Goal: Task Accomplishment & Management: Use online tool/utility

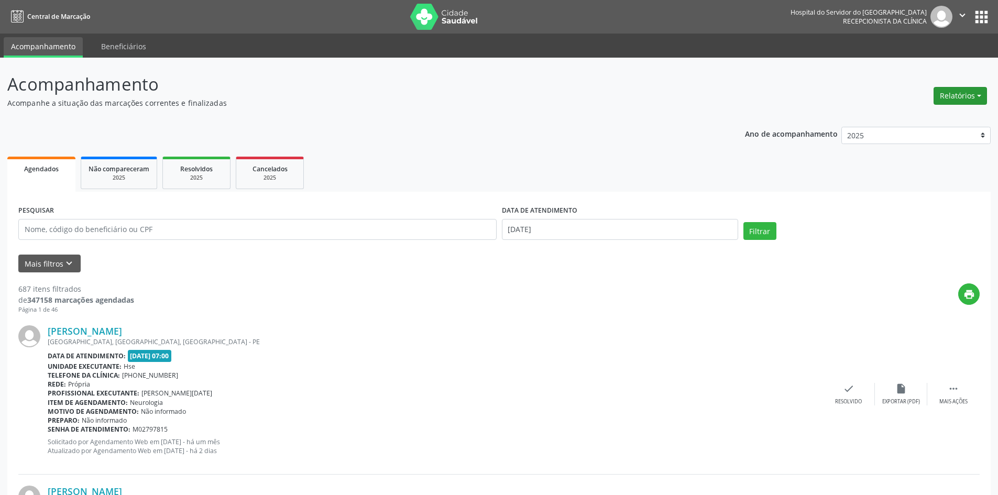
click at [966, 100] on button "Relatórios" at bounding box center [959, 96] width 53 height 18
click at [918, 117] on link "Agendamentos" at bounding box center [931, 118] width 113 height 15
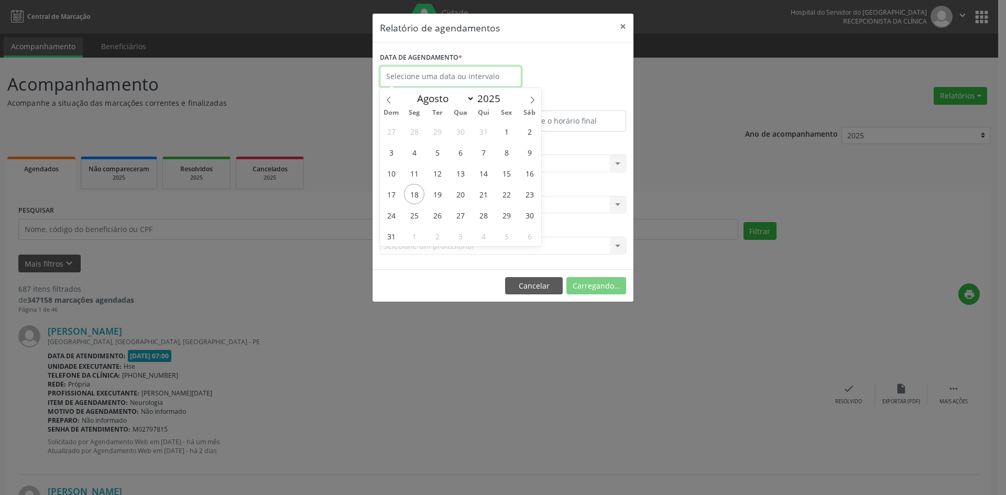
click at [451, 76] on input "text" at bounding box center [450, 76] width 141 height 21
click at [409, 196] on span "18" at bounding box center [414, 194] width 20 height 20
type input "[DATE]"
click at [409, 195] on span "18" at bounding box center [414, 194] width 20 height 20
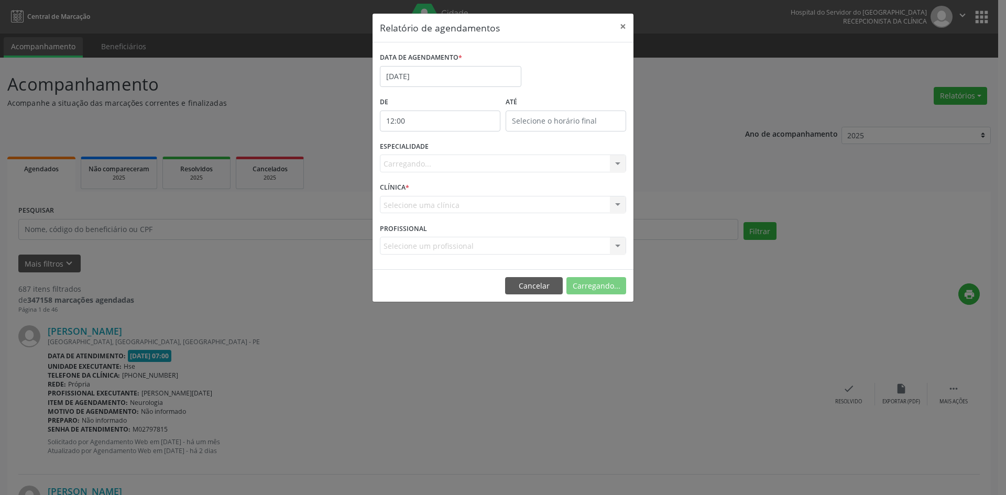
click at [451, 116] on input "12:00" at bounding box center [440, 121] width 120 height 21
click at [453, 150] on span at bounding box center [454, 149] width 7 height 10
type input "11:00"
type input "11"
click at [455, 140] on span at bounding box center [454, 138] width 7 height 10
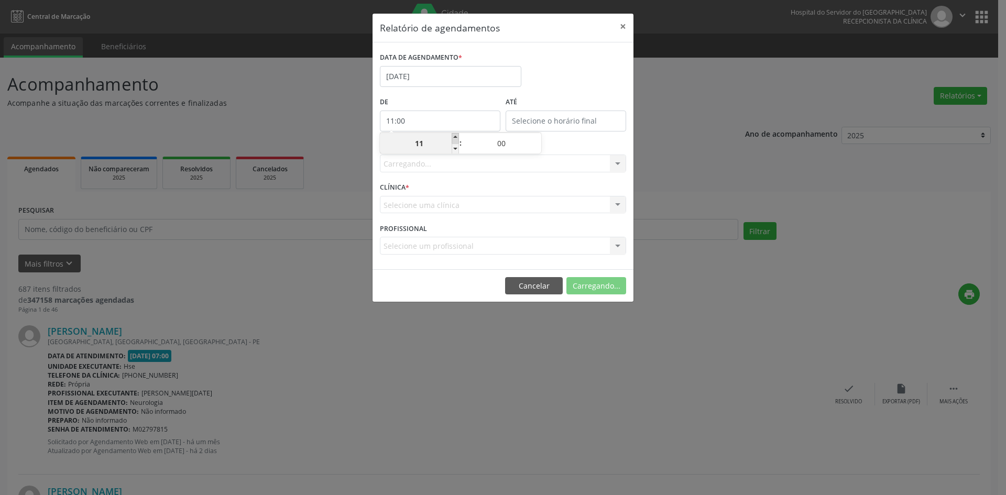
type input "12:00"
type input "12"
click at [456, 140] on span at bounding box center [454, 138] width 7 height 10
type input "13:00"
type input "13"
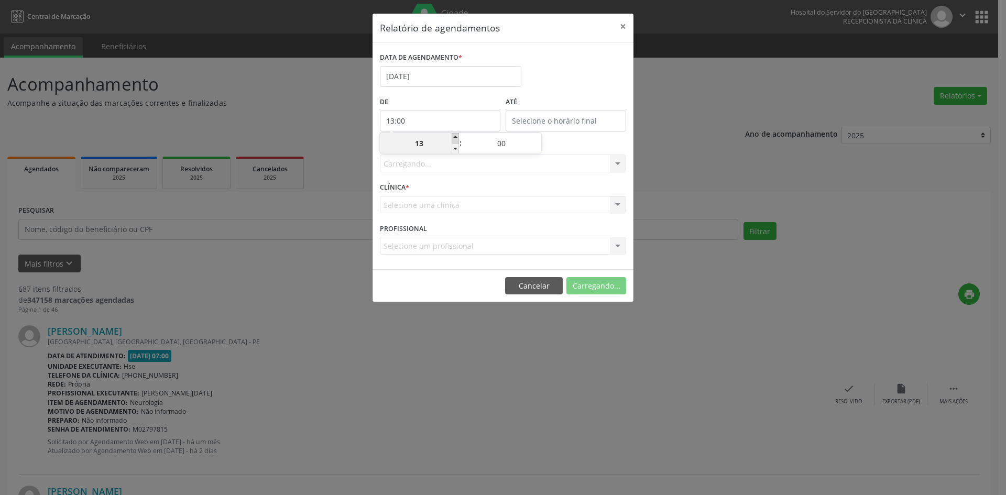
click at [456, 140] on span at bounding box center [454, 138] width 7 height 10
type input "14:00"
type input "14"
click at [452, 150] on span at bounding box center [454, 149] width 7 height 10
type input "13:00"
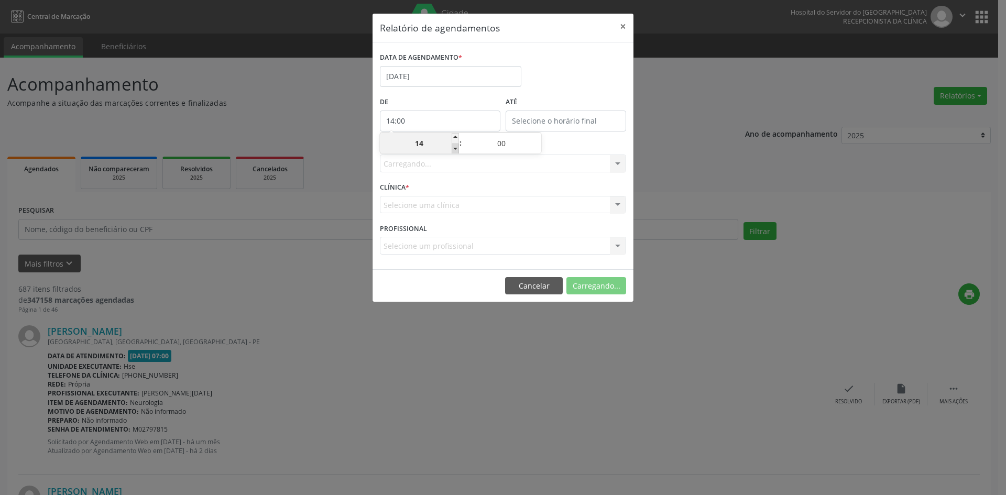
type input "13"
click at [452, 149] on span at bounding box center [454, 149] width 7 height 10
type input "12:00"
type input "12"
click at [452, 149] on span at bounding box center [454, 149] width 7 height 10
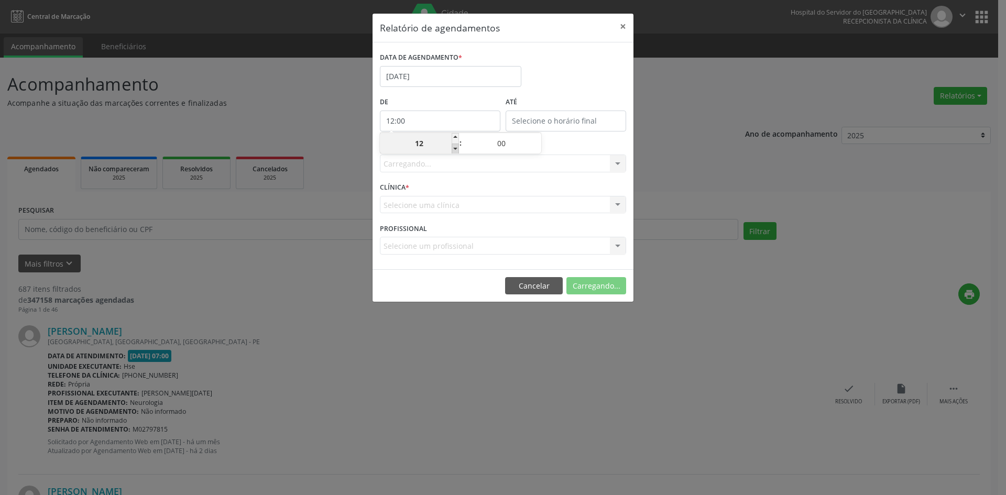
type input "11:00"
type input "11"
click at [453, 149] on span at bounding box center [454, 149] width 7 height 10
type input "10:00"
type input "10"
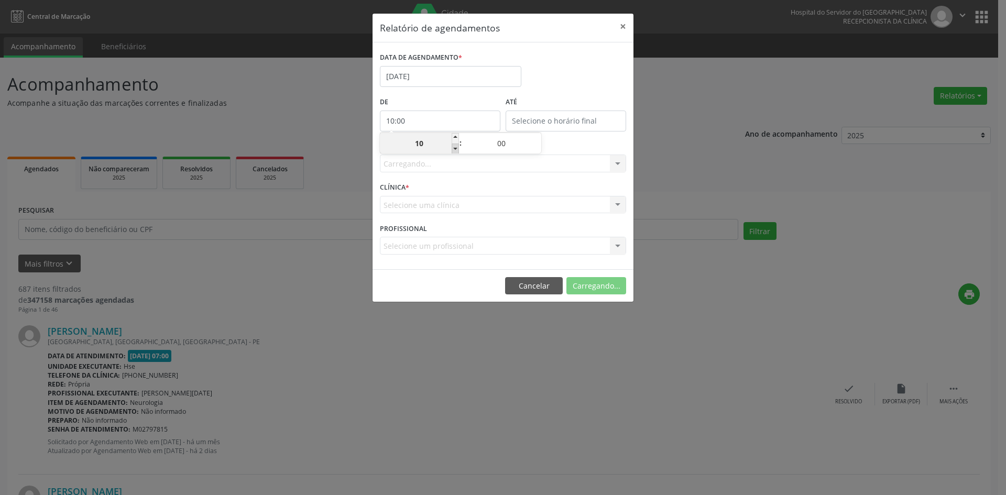
click at [453, 149] on span at bounding box center [454, 149] width 7 height 10
type input "09:00"
type input "09"
click at [453, 149] on span at bounding box center [454, 149] width 7 height 10
type input "08:00"
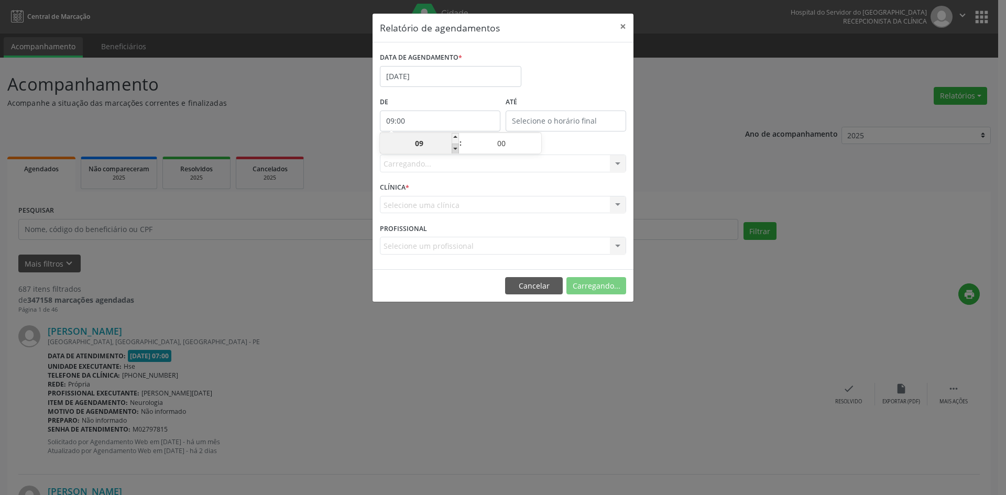
type input "08"
click at [453, 149] on span at bounding box center [454, 149] width 7 height 10
type input "07:00"
type input "07"
click at [453, 149] on span at bounding box center [454, 149] width 7 height 10
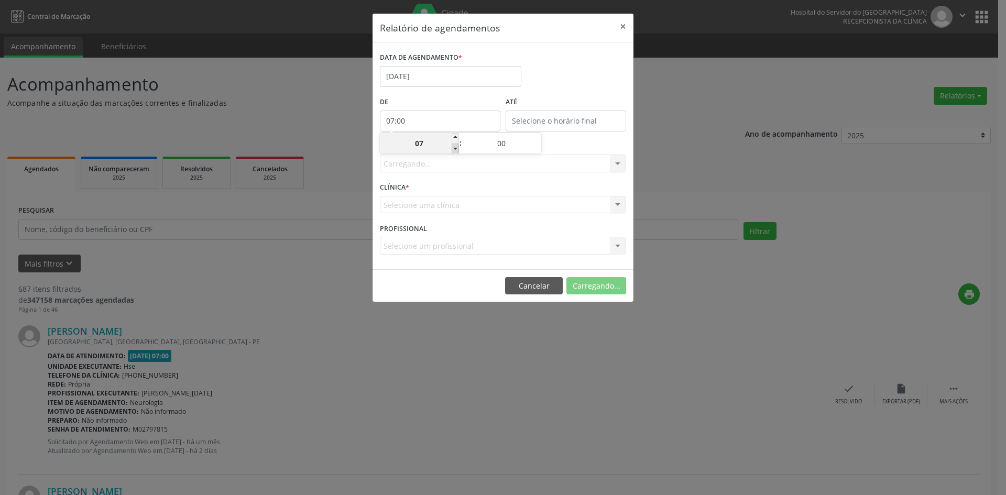
type input "06:00"
type input "06"
click at [456, 136] on span at bounding box center [454, 138] width 7 height 10
type input "07:00"
type input "07"
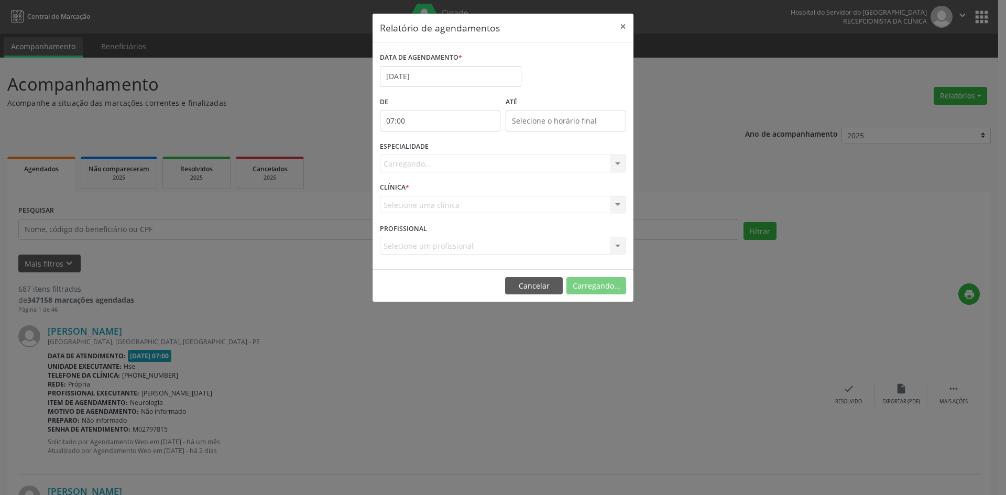
click at [545, 108] on label "ATÉ" at bounding box center [565, 102] width 120 height 16
click at [526, 119] on input "12:00" at bounding box center [565, 121] width 120 height 21
click at [579, 137] on span at bounding box center [580, 138] width 7 height 10
type input "13:00"
type input "13"
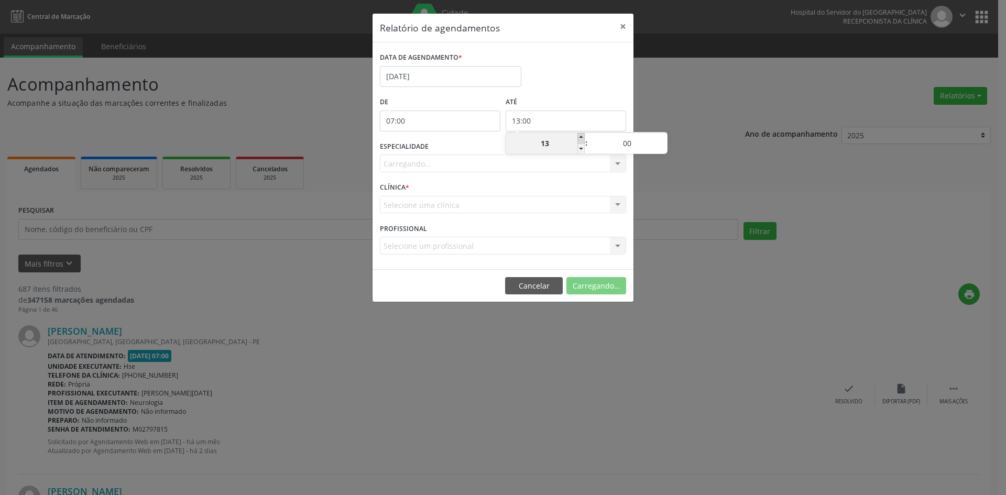
click at [579, 137] on span at bounding box center [580, 138] width 7 height 10
type input "14:00"
type input "14"
click at [565, 138] on input "14" at bounding box center [544, 143] width 79 height 21
click at [577, 137] on span at bounding box center [580, 138] width 7 height 10
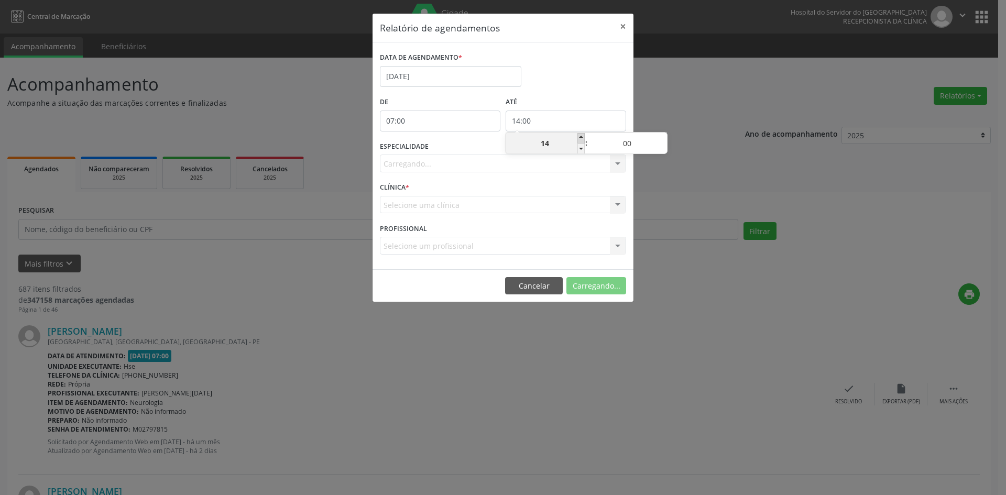
type input "15:00"
type input "15"
click at [577, 136] on span at bounding box center [580, 138] width 7 height 10
type input "16:00"
type input "16"
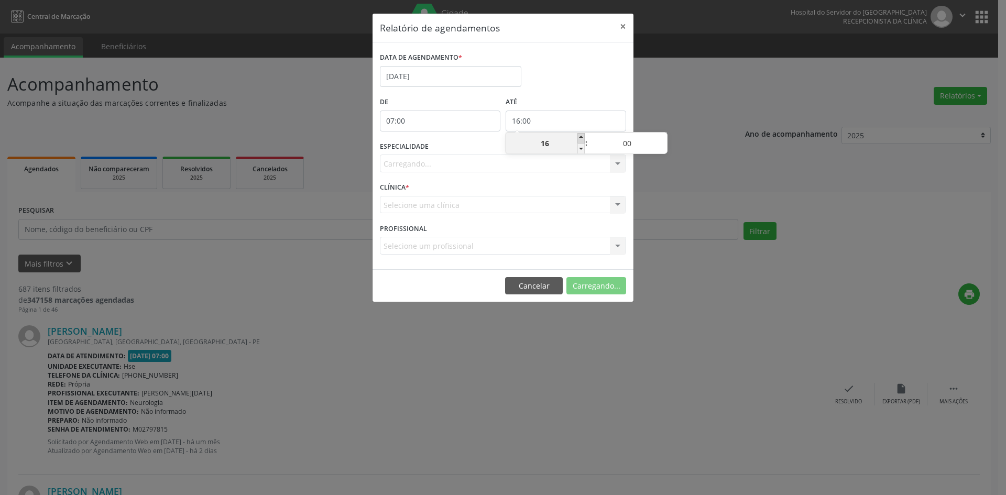
click at [577, 136] on span at bounding box center [580, 138] width 7 height 10
type input "17:00"
type input "17"
click at [577, 136] on span at bounding box center [580, 138] width 7 height 10
type input "18:00"
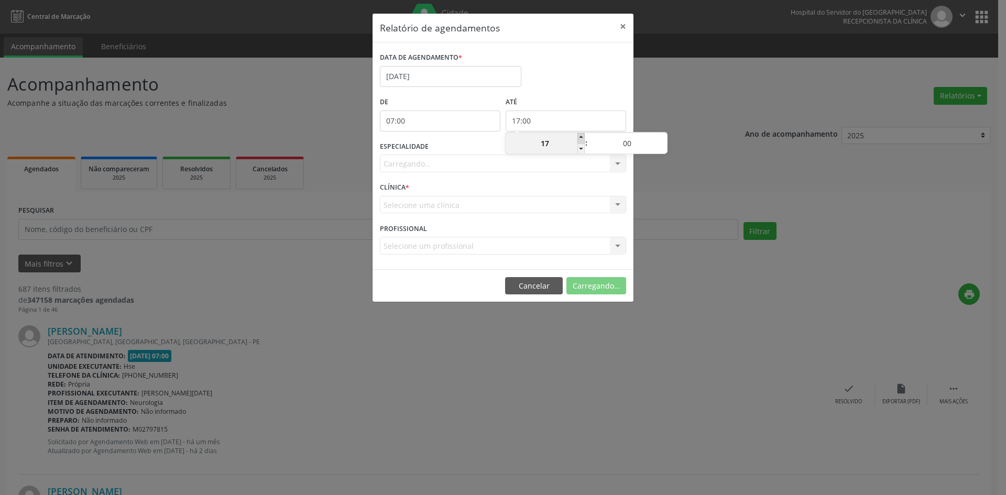
type input "18"
click at [577, 136] on span at bounding box center [580, 138] width 7 height 10
type input "19:00"
type input "19"
click at [440, 160] on div "Carregando... Nenhum resultado encontrado para: " " Não há nenhuma opção para s…" at bounding box center [503, 164] width 246 height 18
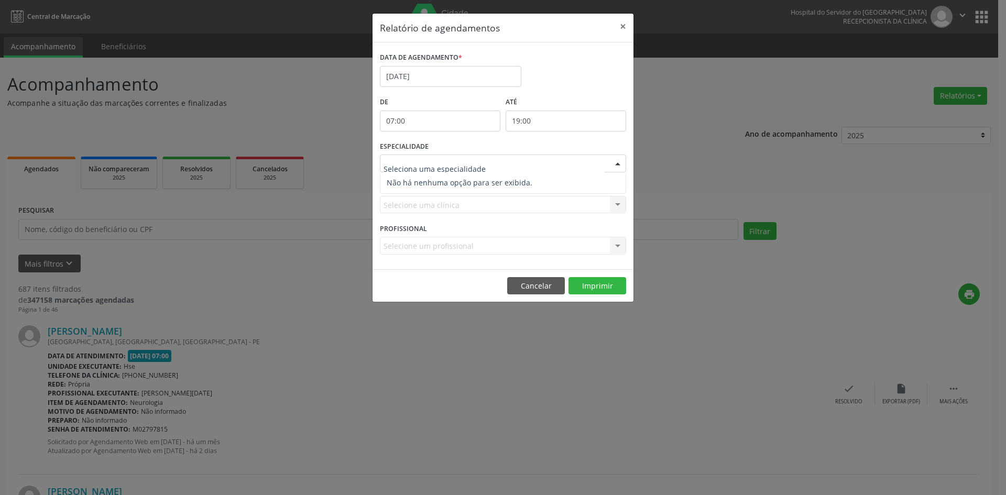
click at [619, 165] on div at bounding box center [618, 164] width 16 height 18
click at [455, 178] on span "Não há nenhuma opção para ser exibida." at bounding box center [502, 182] width 245 height 21
click at [438, 181] on span "Não há nenhuma opção para ser exibida." at bounding box center [502, 182] width 245 height 21
click at [559, 416] on div "Relatório de agendamentos × DATA DE AGENDAMENTO * [DATE] De 07:00 ATÉ 19:00 ESP…" at bounding box center [503, 247] width 1006 height 495
click at [626, 207] on div "CLÍNICA * Selecione uma clínica Nenhum resultado encontrado para: " " Não há ne…" at bounding box center [502, 200] width 251 height 41
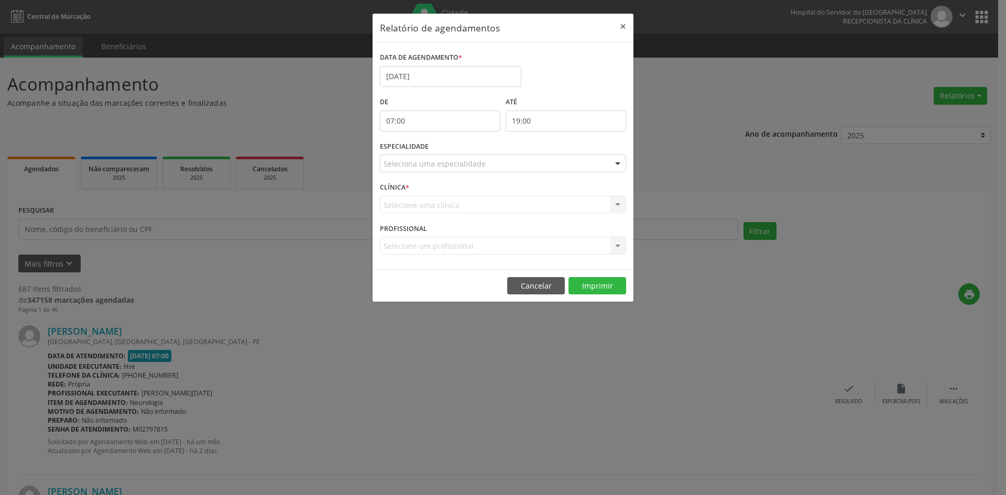
click at [619, 205] on div "Selecione uma clínica Nenhum resultado encontrado para: " " Não há nenhuma opçã…" at bounding box center [503, 205] width 246 height 18
click at [619, 160] on div at bounding box center [618, 164] width 16 height 18
click at [457, 186] on span "Não há nenhuma opção para ser exibida." at bounding box center [502, 182] width 245 height 21
click at [625, 25] on button "×" at bounding box center [622, 27] width 21 height 26
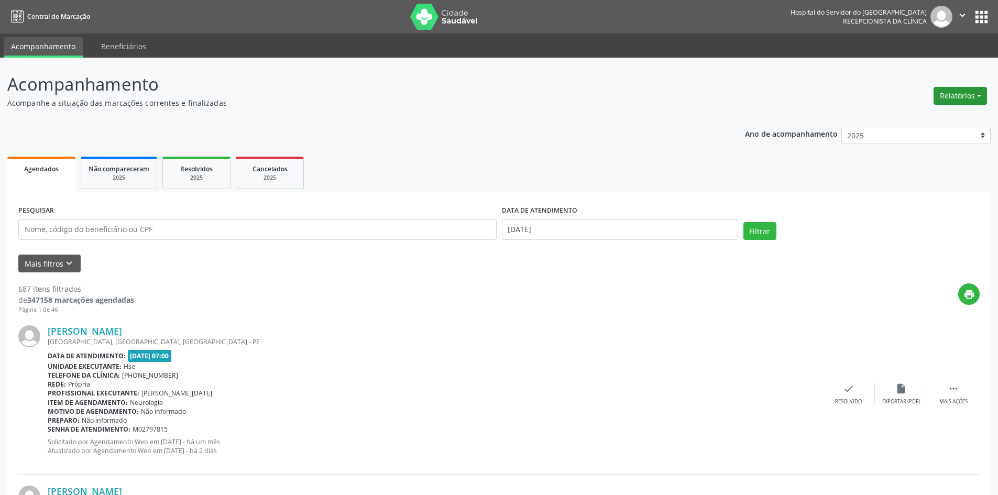
click at [957, 94] on button "Relatórios" at bounding box center [959, 96] width 53 height 18
